Goal: Find specific page/section: Find specific page/section

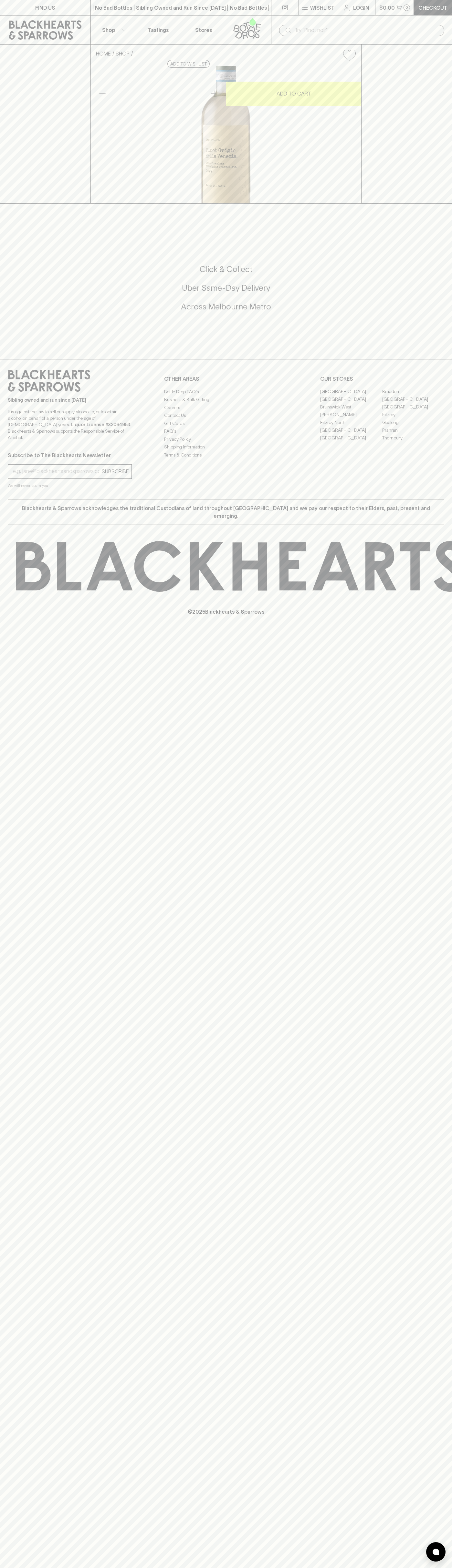
click at [201, 30] on p "Stores" at bounding box center [203, 30] width 17 height 8
click at [368, 1567] on html "FIND US | No Bad Bottles | Sibling Owned and Run Since 2006 | No Bad Bottles | …" at bounding box center [226, 784] width 452 height 1568
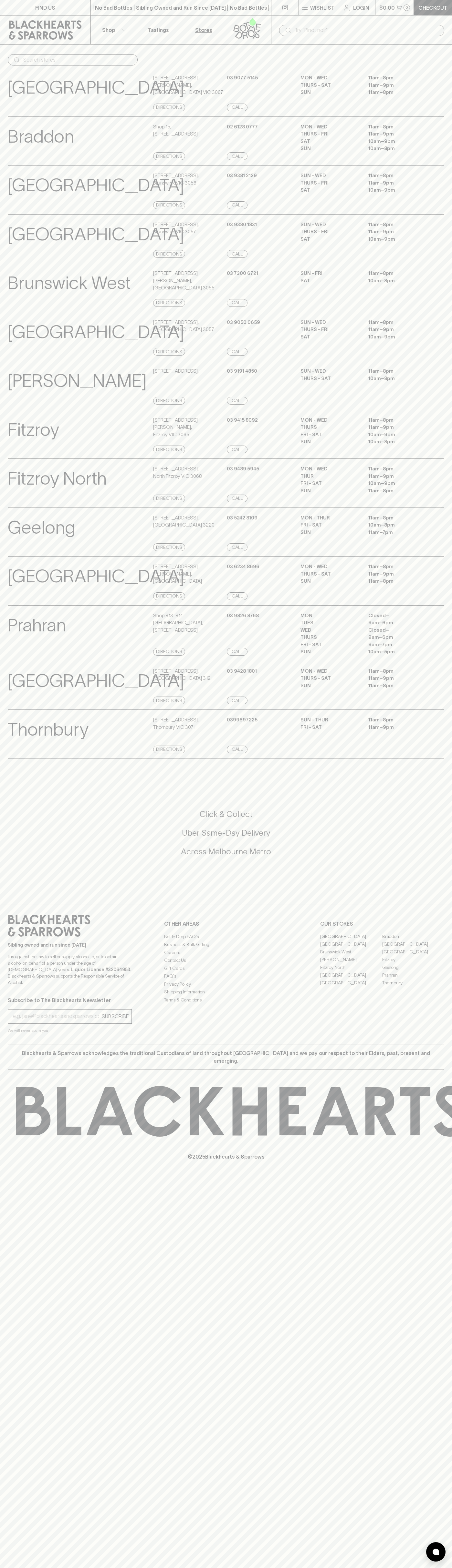
click at [28, 639] on p "Prahran" at bounding box center [37, 625] width 58 height 27
